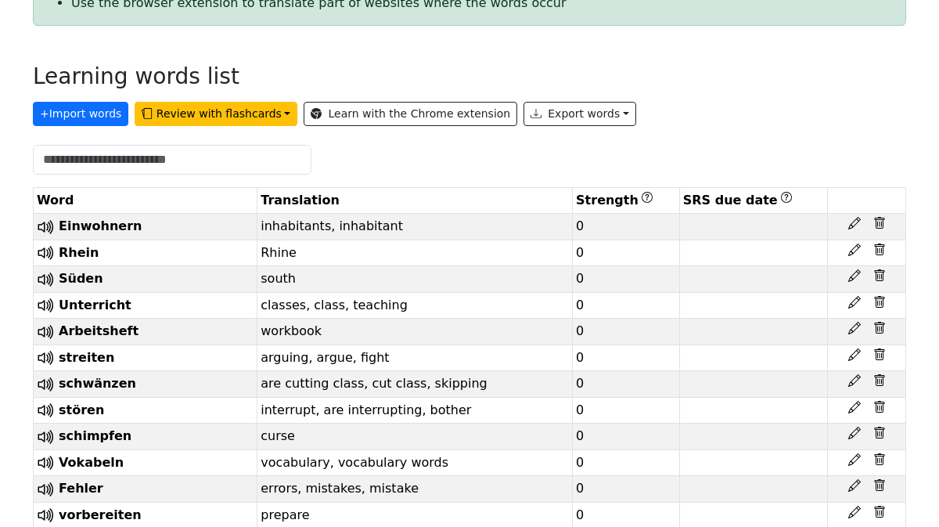
scroll to position [279, 0]
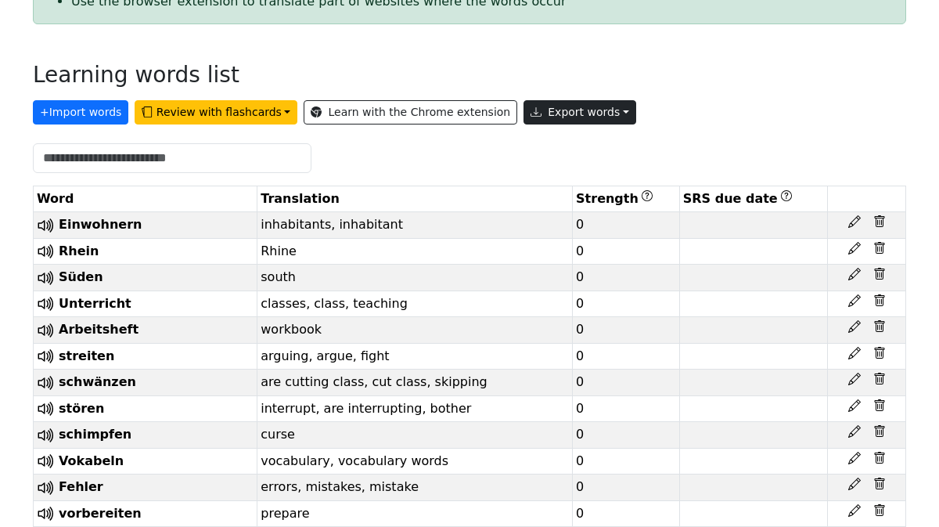
click at [569, 113] on button "Export words" at bounding box center [580, 112] width 113 height 24
click at [391, 287] on td "south" at bounding box center [414, 277] width 315 height 27
click at [544, 112] on button "Export words" at bounding box center [580, 112] width 113 height 24
click at [529, 146] on link "Copy to clipboard" at bounding box center [615, 145] width 183 height 25
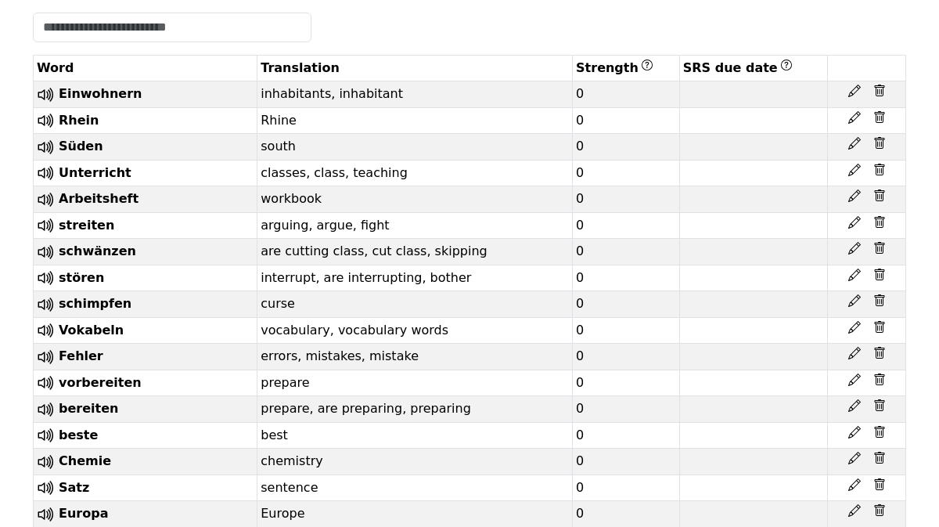
scroll to position [0, 0]
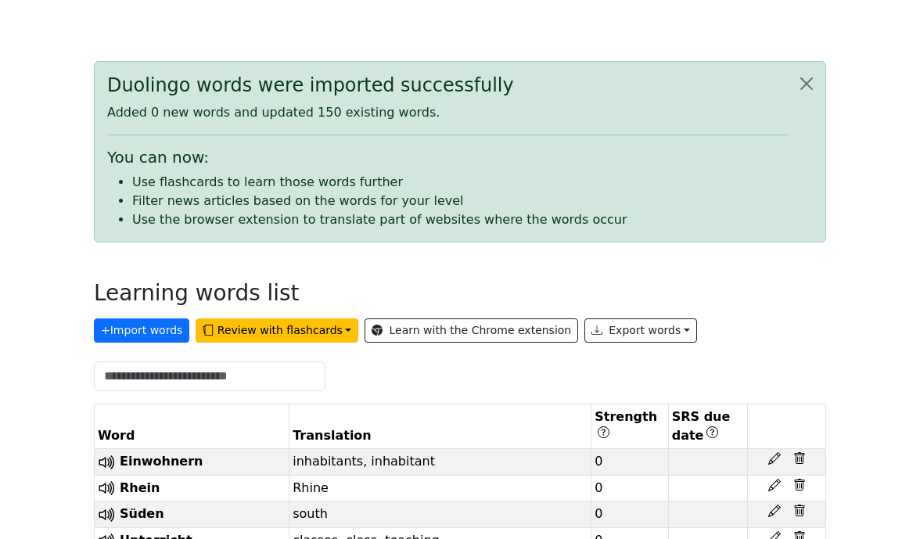
scroll to position [128, 0]
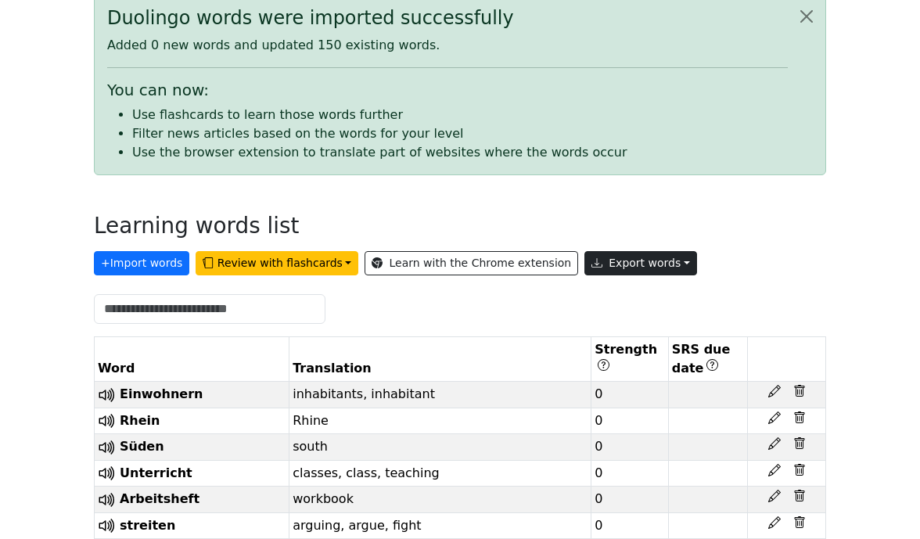
click at [637, 263] on button "Export words" at bounding box center [641, 263] width 113 height 24
click at [585, 325] on link "Tab-separated TXT file" at bounding box center [676, 321] width 183 height 25
